Goal: Check status: Check status

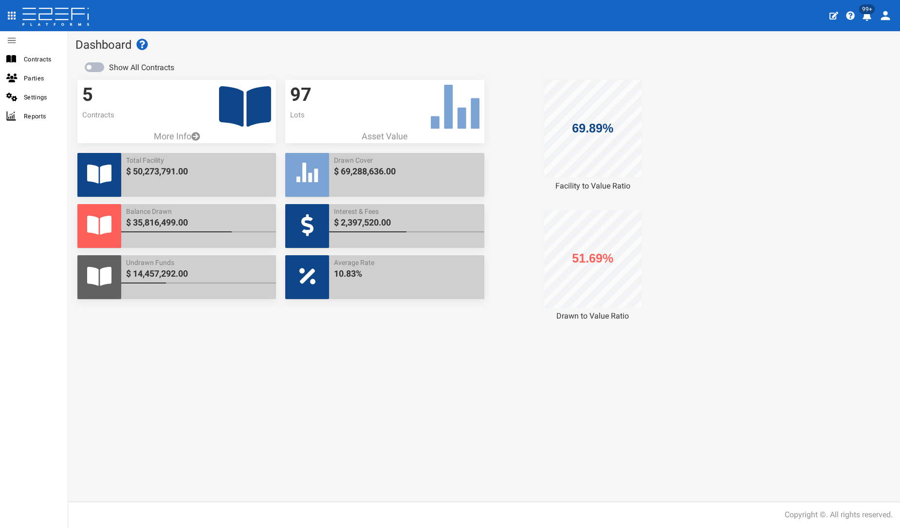
click at [244, 101] on icon at bounding box center [245, 106] width 52 height 46
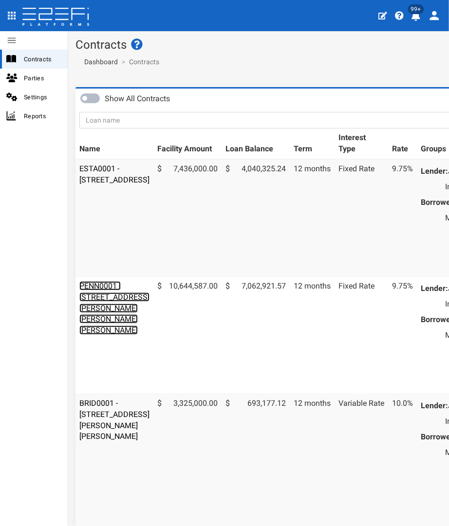
click at [90, 313] on link "PENN0001 - [STREET_ADDRESS][PERSON_NAME][PERSON_NAME][PERSON_NAME]" at bounding box center [114, 308] width 70 height 54
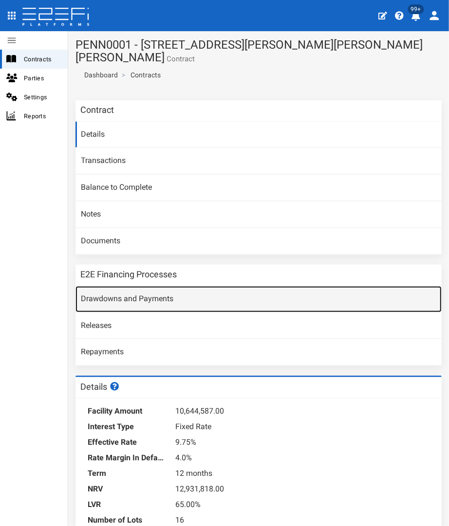
click at [115, 286] on link "Drawdowns and Payments" at bounding box center [258, 299] width 366 height 26
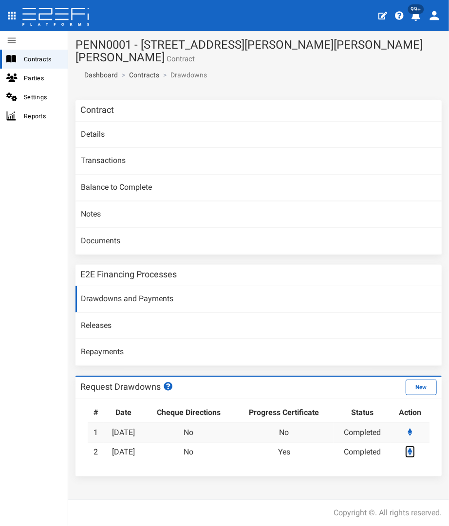
click at [409, 448] on icon at bounding box center [410, 452] width 5 height 8
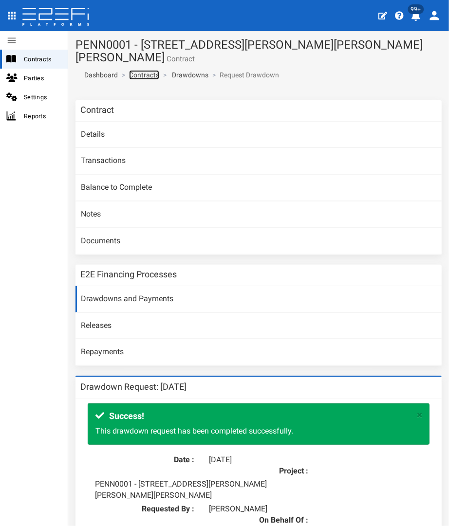
click at [133, 70] on link "Contracts" at bounding box center [144, 75] width 30 height 10
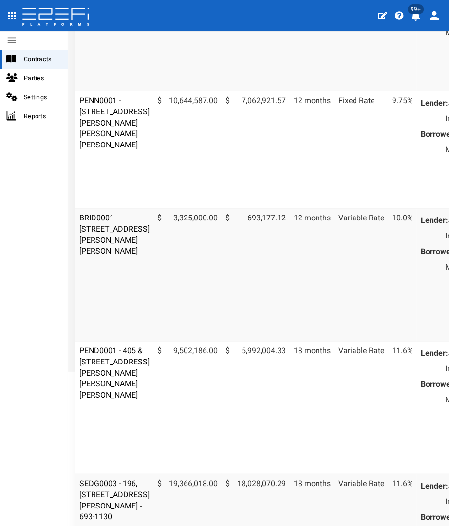
scroll to position [186, 0]
click at [97, 256] on link "BRID0001 - [STREET_ADDRESS][PERSON_NAME][PERSON_NAME]" at bounding box center [114, 234] width 70 height 43
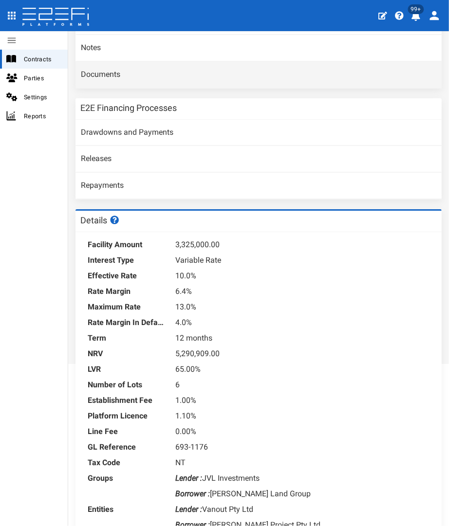
scroll to position [193, 0]
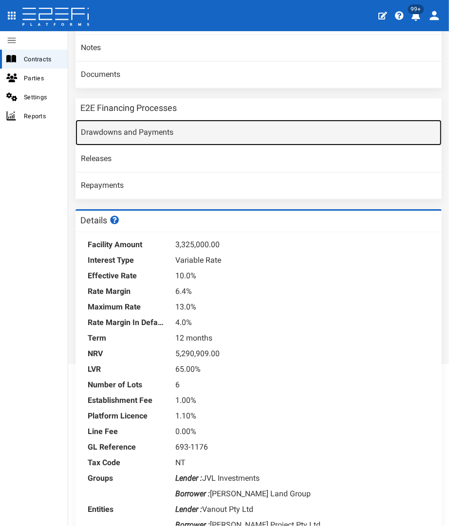
click at [103, 135] on link "Drawdowns and Payments" at bounding box center [258, 133] width 366 height 26
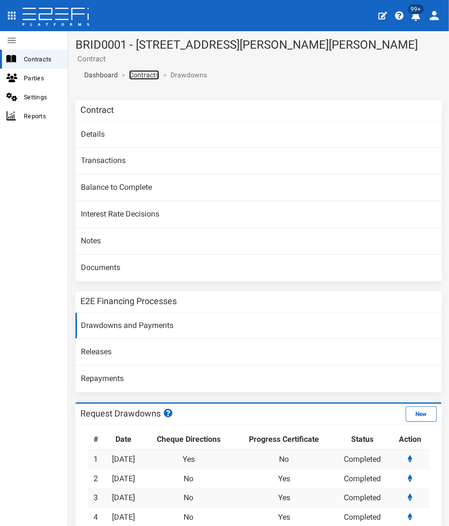
click at [138, 73] on link "Contracts" at bounding box center [144, 75] width 30 height 10
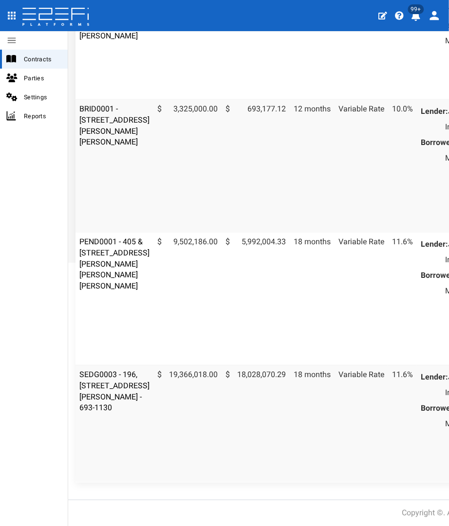
scroll to position [379, 0]
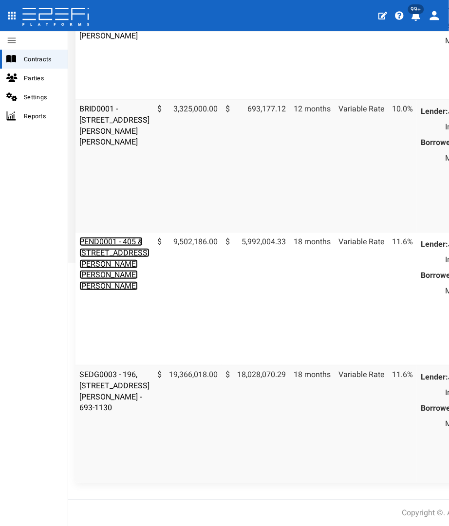
click at [98, 237] on link "PEND0001 - 405 & [STREET_ADDRESS][PERSON_NAME][PERSON_NAME][PERSON_NAME]" at bounding box center [114, 264] width 70 height 54
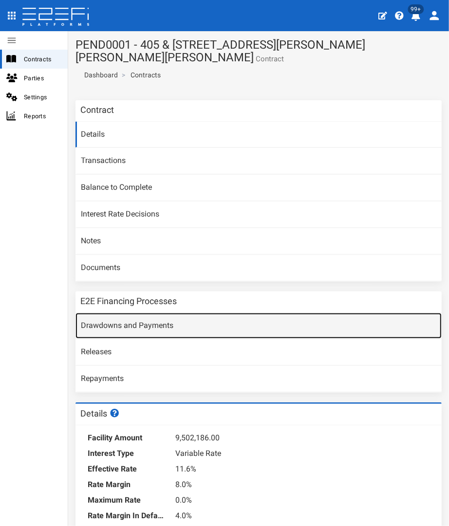
click at [100, 328] on link "Drawdowns and Payments" at bounding box center [258, 326] width 366 height 26
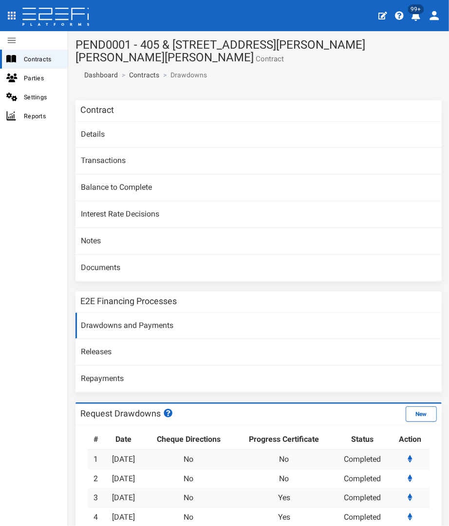
scroll to position [55, 0]
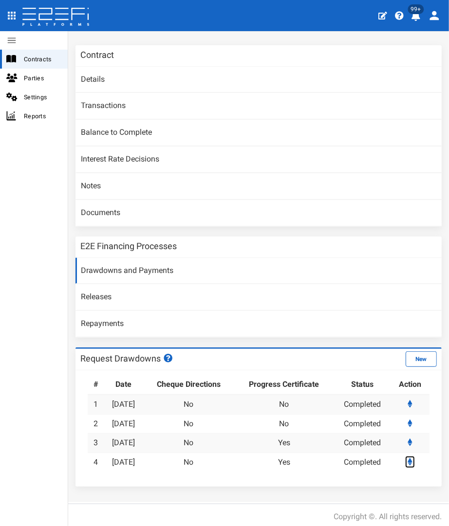
click at [408, 458] on icon at bounding box center [410, 462] width 5 height 8
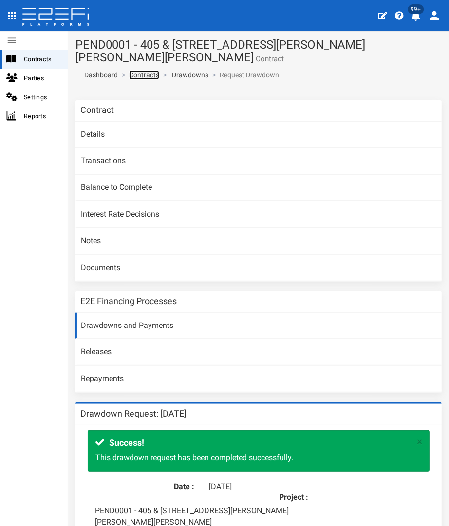
click at [139, 73] on link "Contracts" at bounding box center [144, 75] width 30 height 10
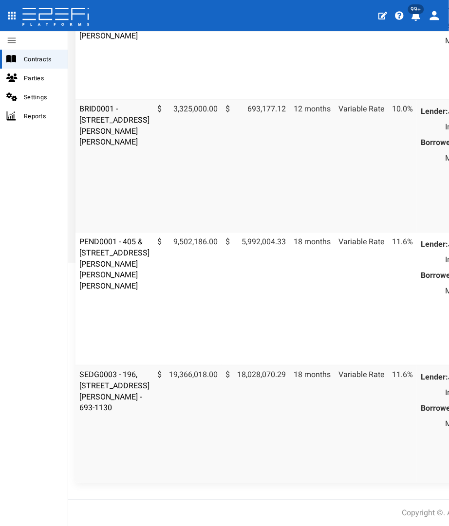
scroll to position [353, 0]
click at [166, 375] on td "19,366,018.00" at bounding box center [187, 423] width 68 height 117
click at [91, 377] on link "SEDG0003 - 196, [STREET_ADDRESS][PERSON_NAME] - 693-1130" at bounding box center [114, 391] width 70 height 43
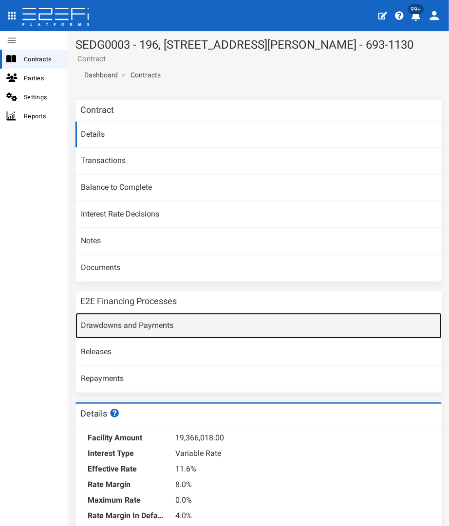
click at [142, 321] on link "Drawdowns and Payments" at bounding box center [258, 326] width 366 height 26
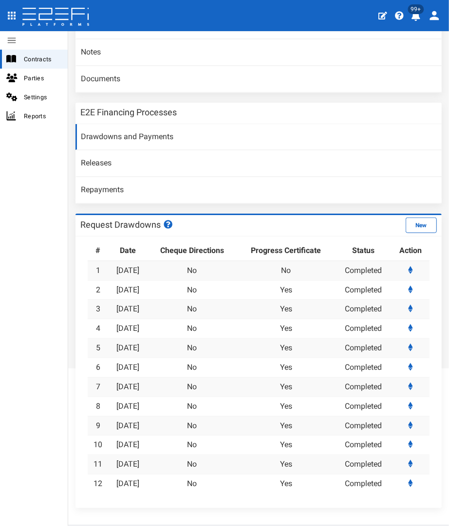
scroll to position [209, 0]
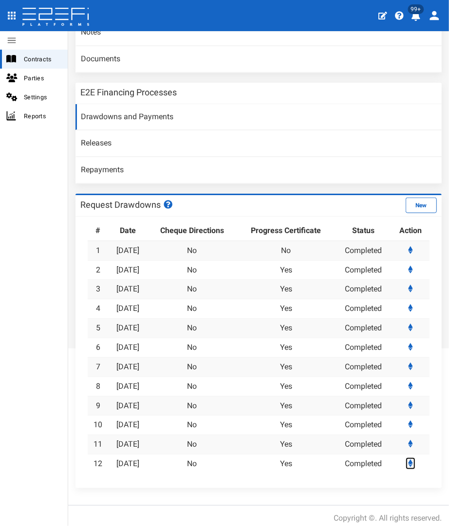
click at [408, 460] on icon at bounding box center [410, 464] width 5 height 8
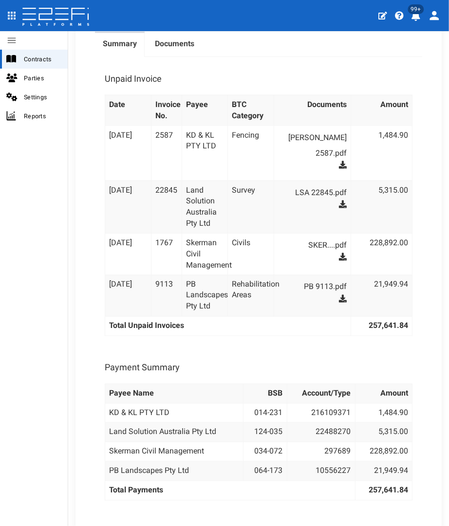
scroll to position [727, 0]
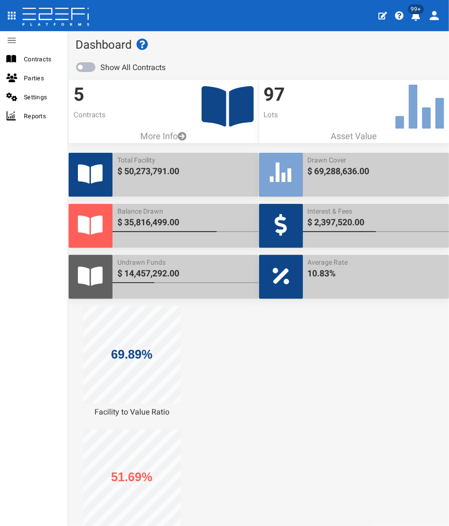
click at [235, 101] on icon at bounding box center [228, 106] width 52 height 40
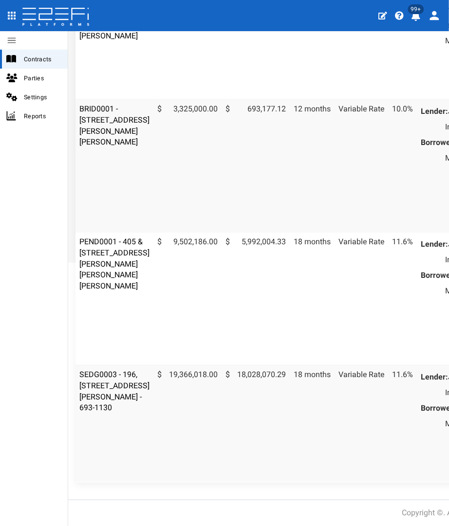
scroll to position [369, 0]
click at [101, 370] on link "SEDG0003 - 196, [STREET_ADDRESS][PERSON_NAME] - 693-1130" at bounding box center [114, 391] width 70 height 43
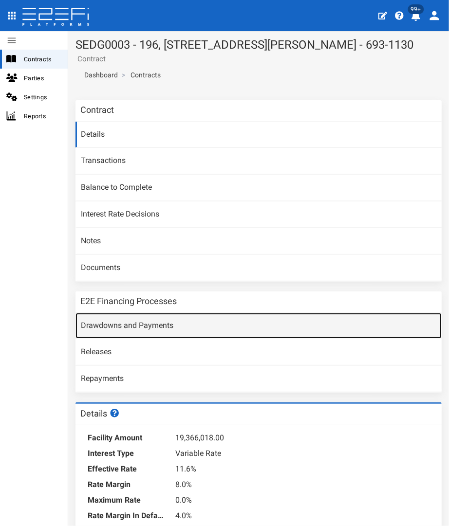
click at [106, 321] on link "Drawdowns and Payments" at bounding box center [258, 326] width 366 height 26
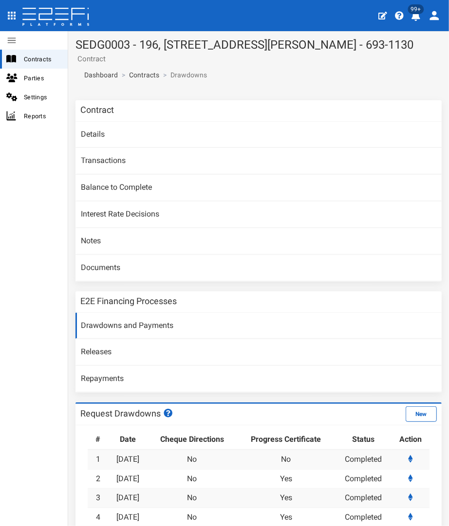
scroll to position [209, 0]
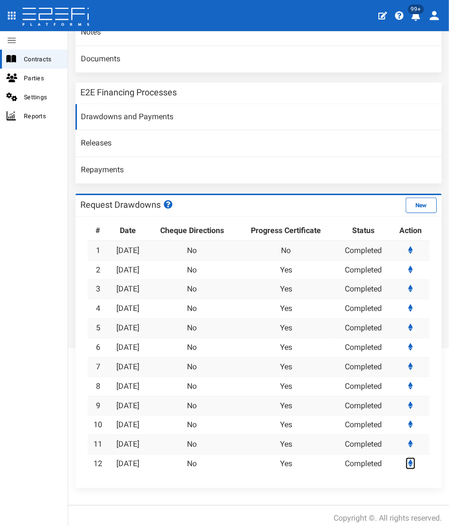
click at [408, 460] on icon at bounding box center [410, 464] width 5 height 8
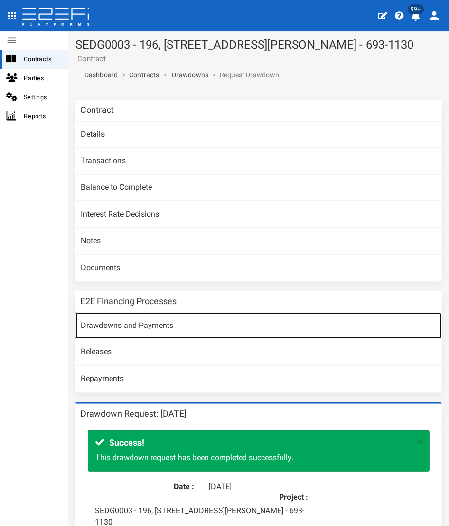
click at [128, 325] on link "Drawdowns and Payments" at bounding box center [258, 326] width 366 height 26
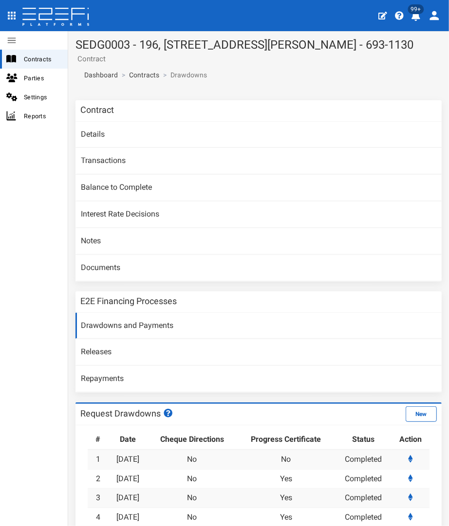
scroll to position [209, 0]
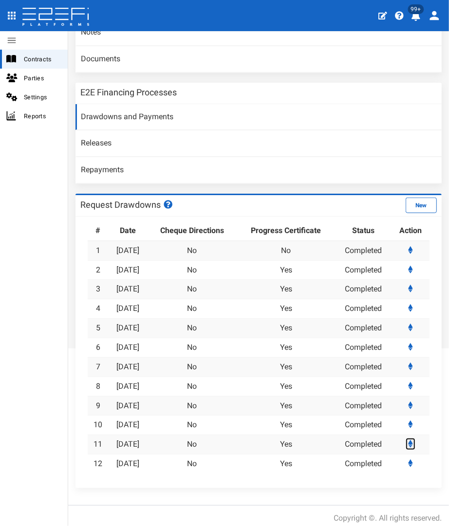
click at [408, 440] on icon at bounding box center [410, 444] width 5 height 8
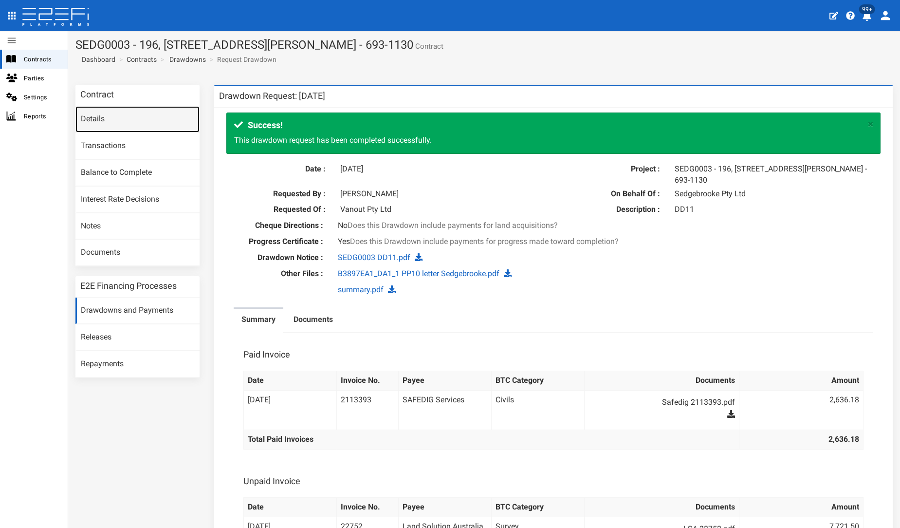
click at [107, 113] on link "Details" at bounding box center [137, 119] width 124 height 26
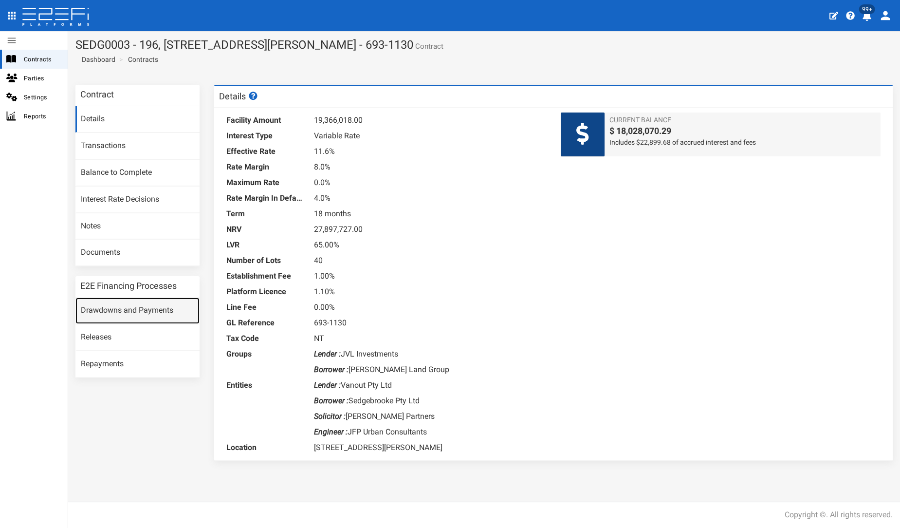
click at [137, 308] on link "Drawdowns and Payments" at bounding box center [137, 310] width 124 height 26
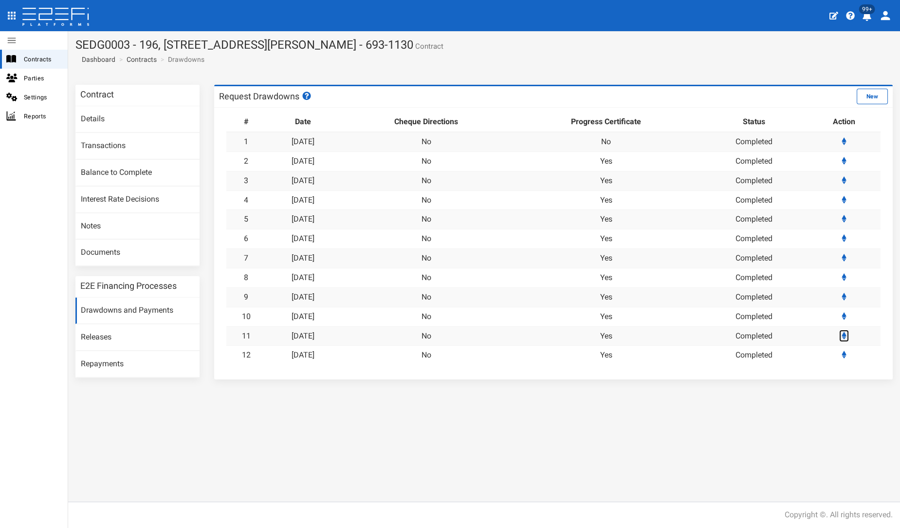
click at [846, 332] on icon at bounding box center [844, 336] width 5 height 8
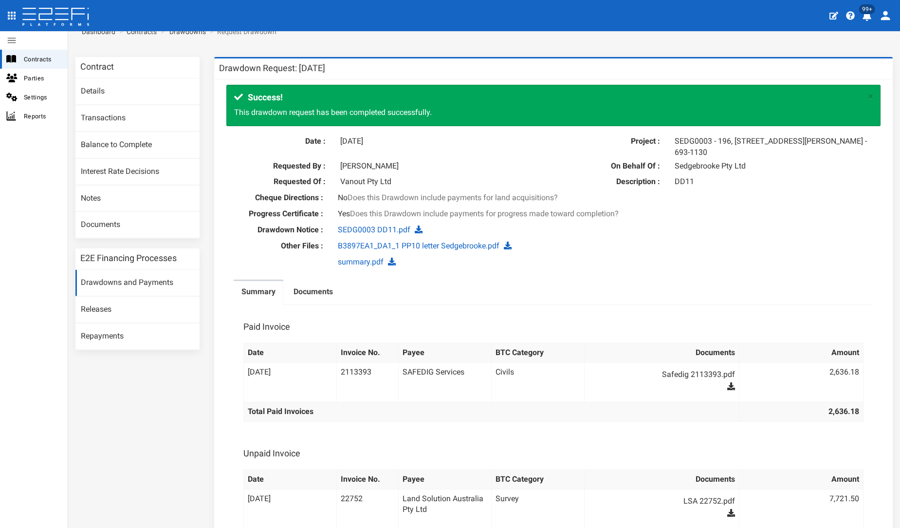
scroll to position [21, 0]
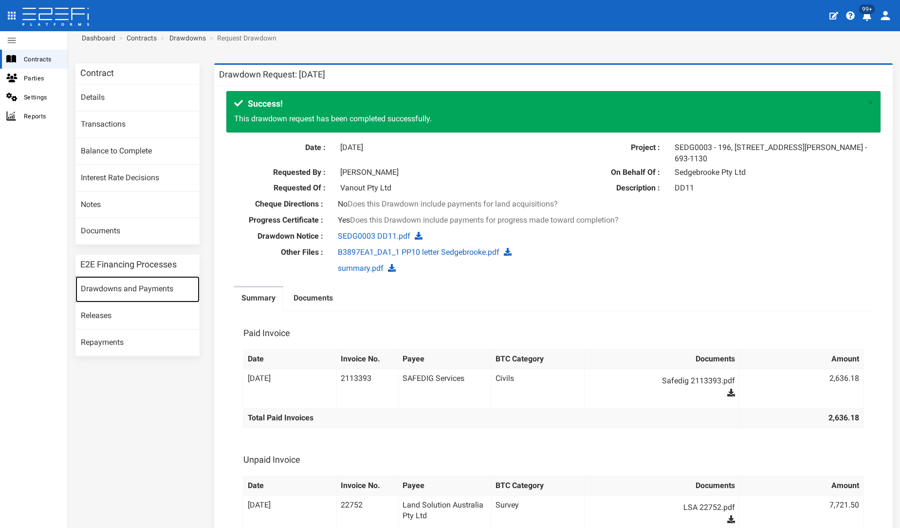
click at [150, 280] on link "Drawdowns and Payments" at bounding box center [137, 289] width 124 height 26
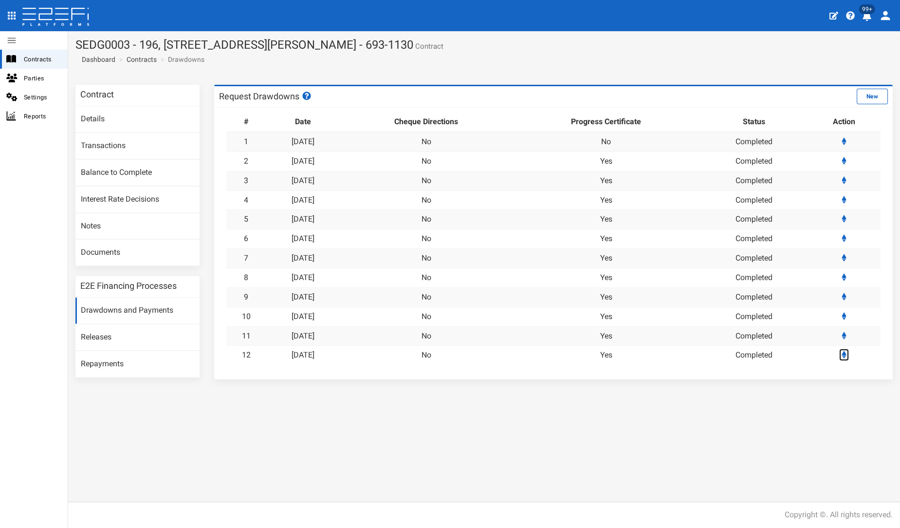
click at [844, 353] on icon at bounding box center [844, 354] width 5 height 8
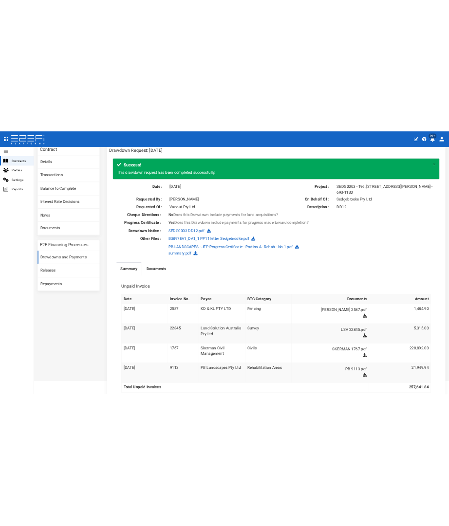
scroll to position [53, 0]
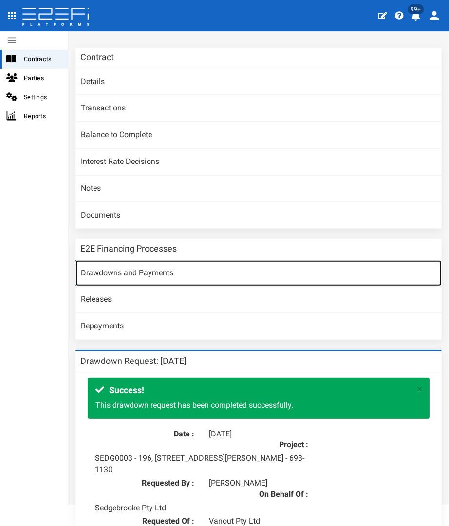
click at [137, 275] on link "Drawdowns and Payments" at bounding box center [258, 273] width 366 height 26
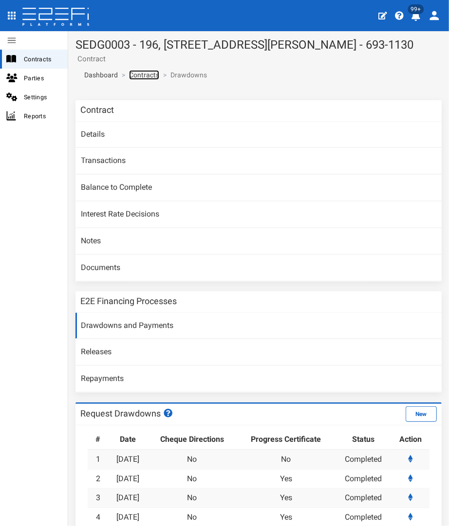
click at [145, 73] on link "Contracts" at bounding box center [144, 75] width 30 height 10
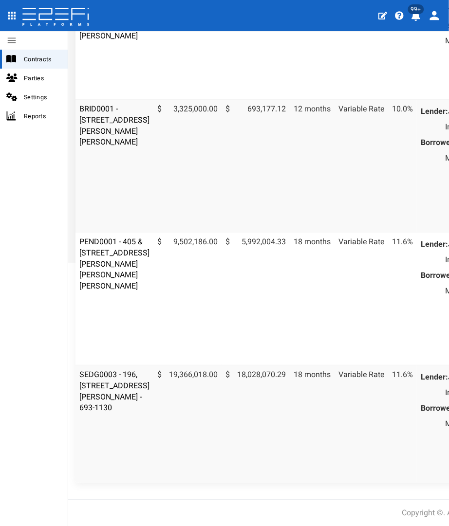
scroll to position [379, 0]
click at [104, 110] on link "BRID0001 - [STREET_ADDRESS][PERSON_NAME][PERSON_NAME]" at bounding box center [114, 125] width 70 height 43
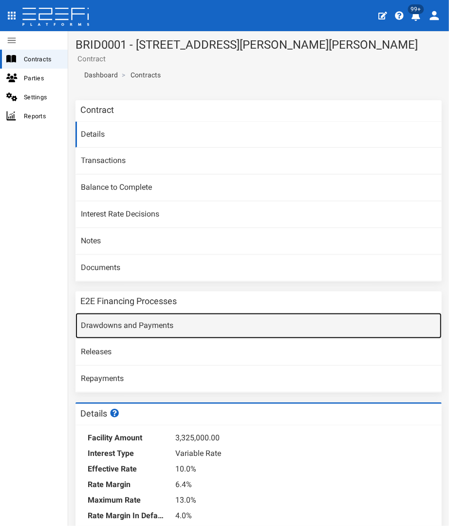
click at [150, 323] on link "Drawdowns and Payments" at bounding box center [258, 326] width 366 height 26
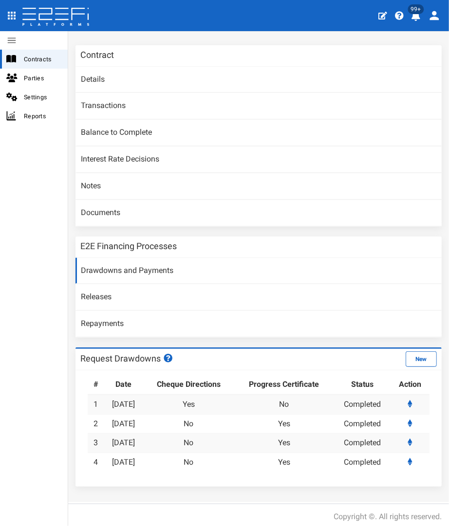
scroll to position [55, 0]
click at [407, 461] on icon at bounding box center [409, 463] width 5 height 8
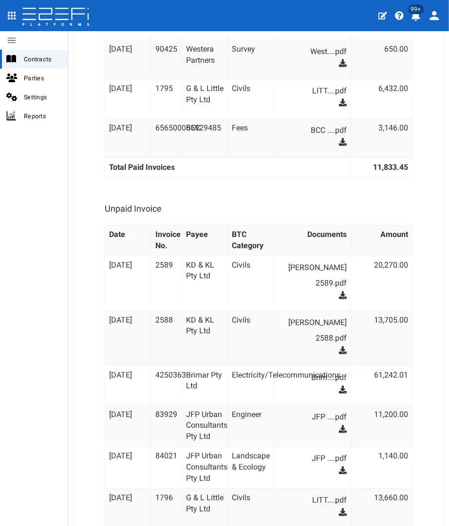
scroll to position [805, 0]
click at [339, 292] on icon at bounding box center [343, 296] width 8 height 8
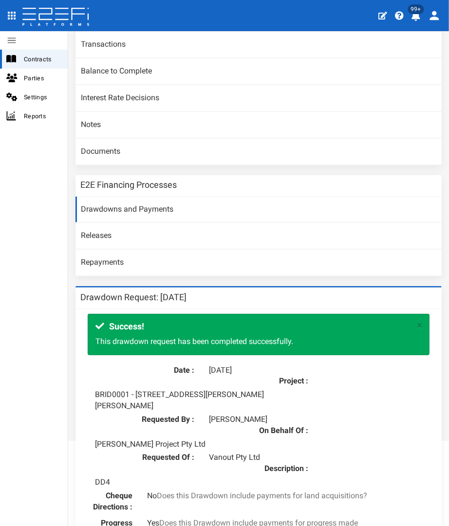
scroll to position [115, 0]
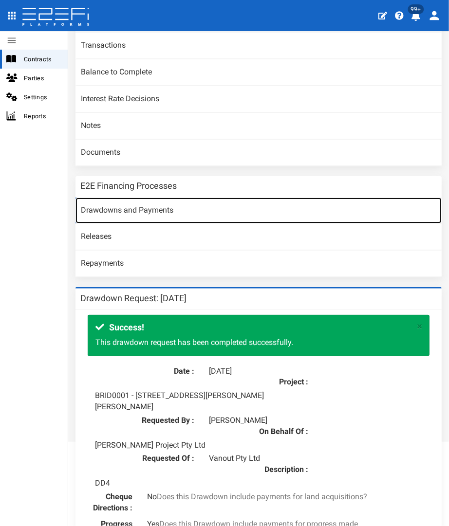
click at [130, 206] on link "Drawdowns and Payments" at bounding box center [258, 211] width 366 height 26
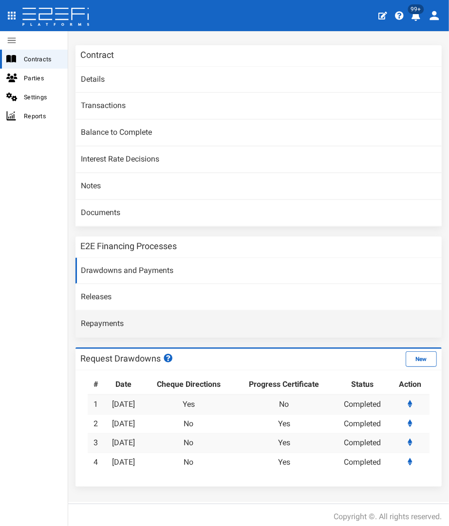
scroll to position [55, 0]
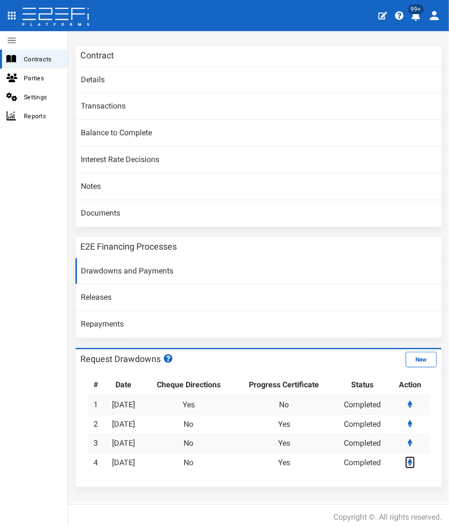
click at [405, 457] on link at bounding box center [410, 463] width 10 height 12
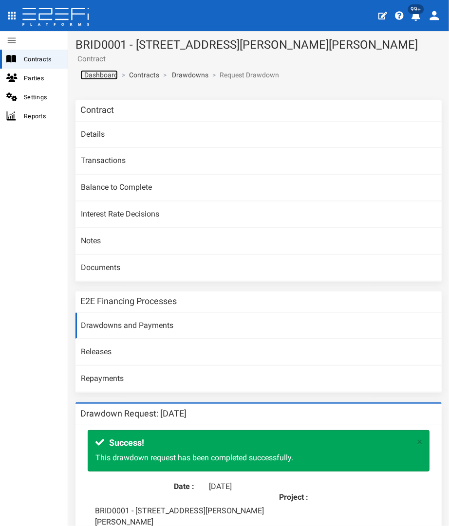
click at [97, 73] on span "Dashboard" at bounding box center [98, 75] width 37 height 8
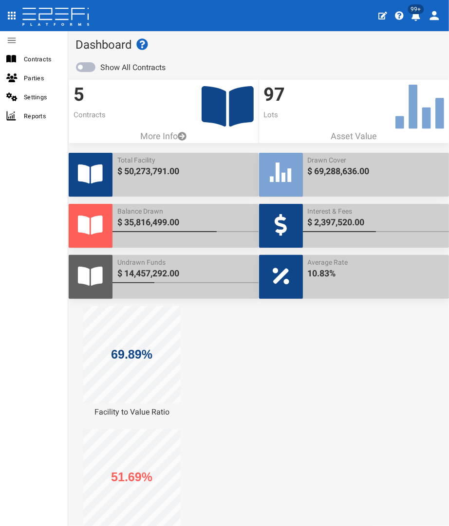
click at [206, 101] on icon at bounding box center [228, 106] width 52 height 40
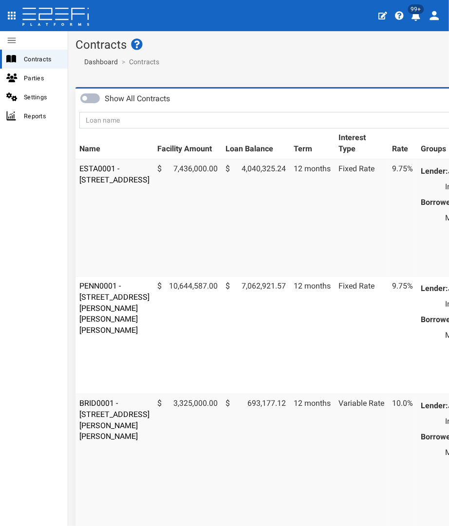
click at [94, 185] on td "ESTA0001 - [STREET_ADDRESS]" at bounding box center [114, 218] width 78 height 118
click at [89, 184] on link "ESTA0001 - [STREET_ADDRESS]" at bounding box center [114, 174] width 70 height 20
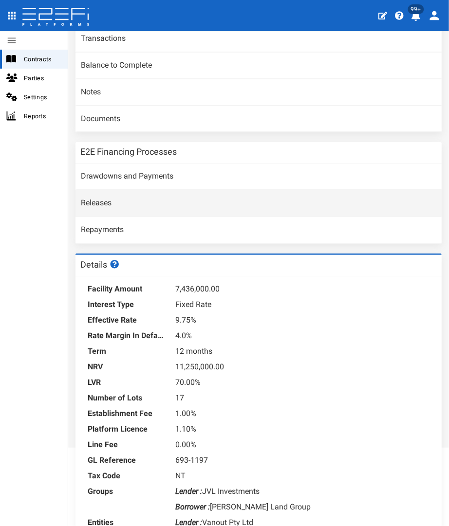
scroll to position [99, 0]
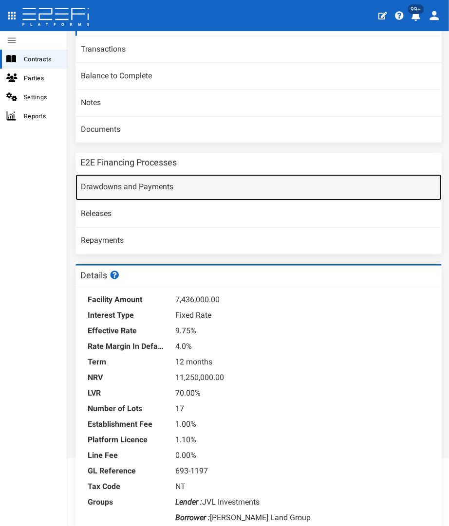
click at [132, 181] on link "Drawdowns and Payments" at bounding box center [258, 187] width 366 height 26
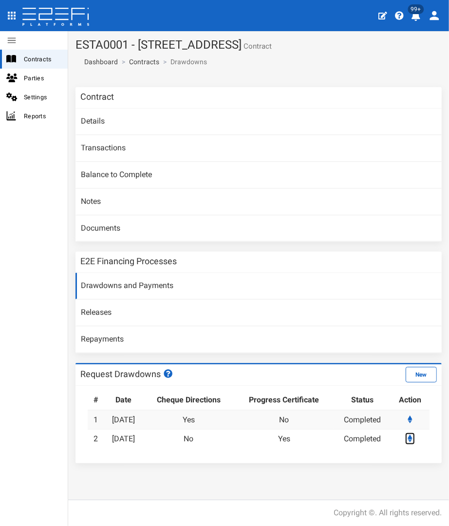
click at [409, 437] on icon at bounding box center [409, 439] width 5 height 8
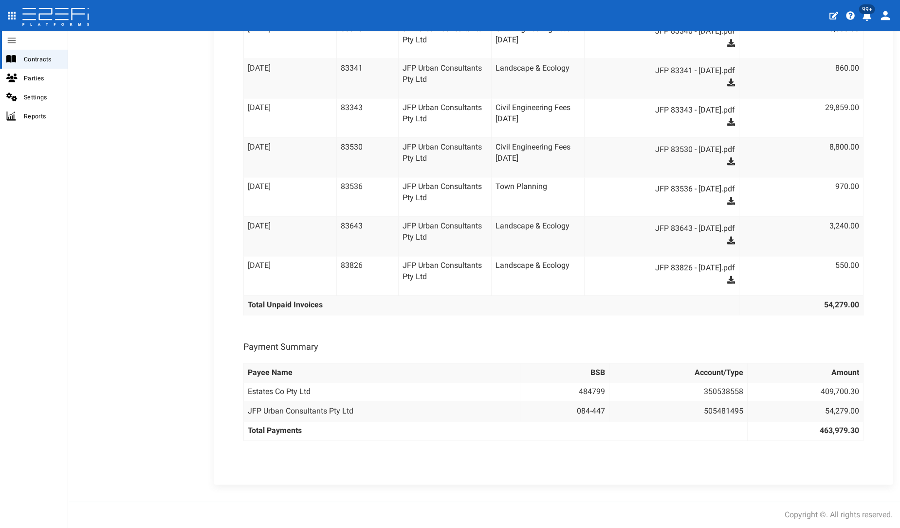
scroll to position [2829, 0]
